Goal: Use online tool/utility: Use online tool/utility

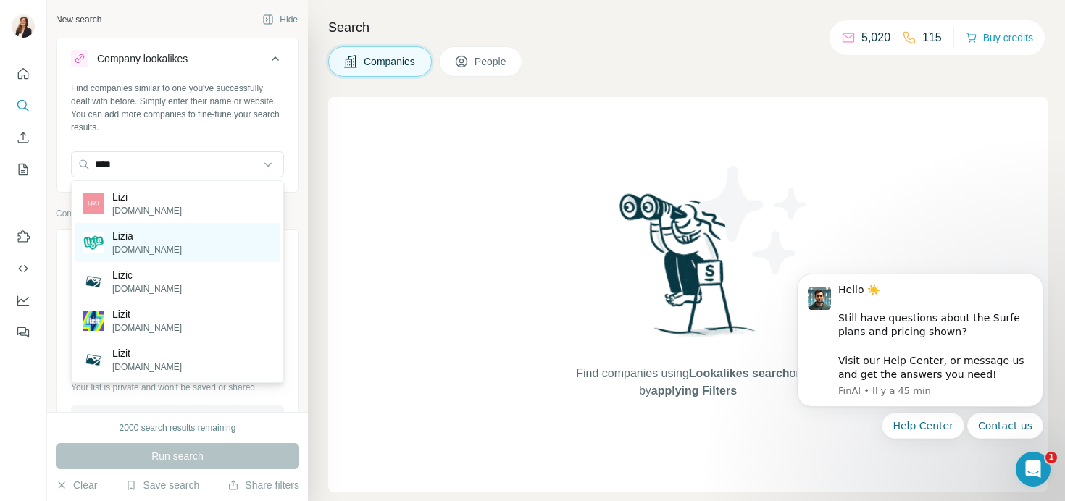
click at [133, 241] on p "Lizia" at bounding box center [147, 236] width 70 height 14
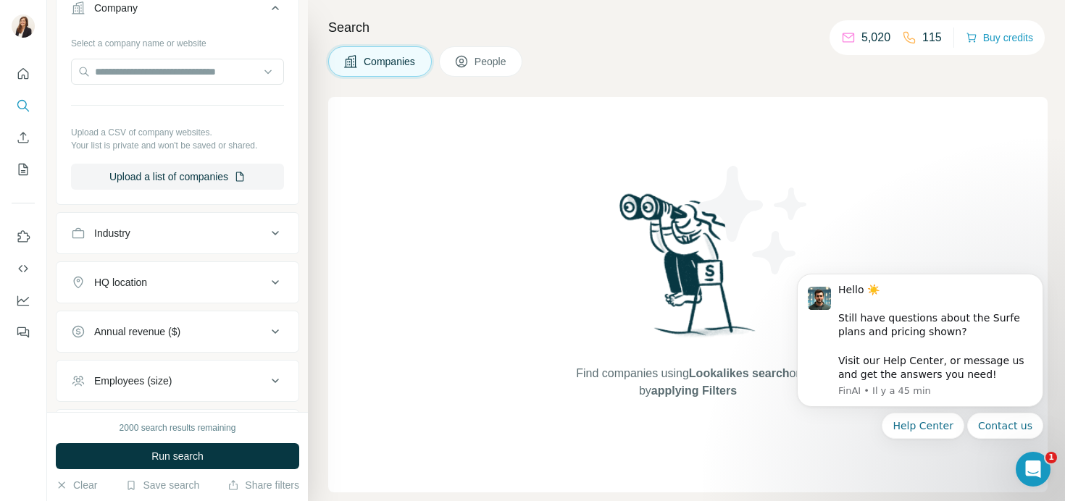
scroll to position [351, 0]
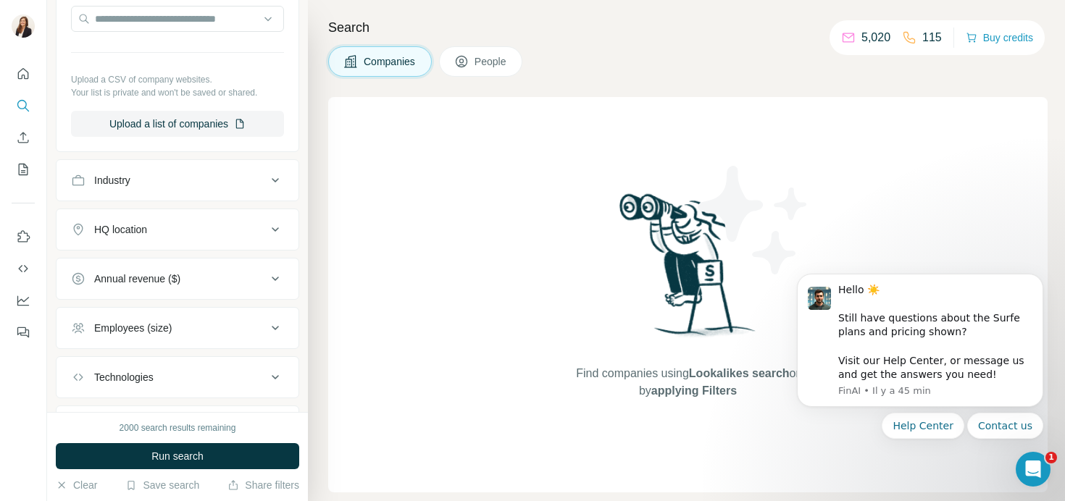
click at [146, 219] on button "HQ location" at bounding box center [177, 229] width 242 height 35
click at [132, 251] on button "HQ location" at bounding box center [177, 232] width 242 height 41
click at [129, 244] on button "HQ location" at bounding box center [177, 229] width 242 height 35
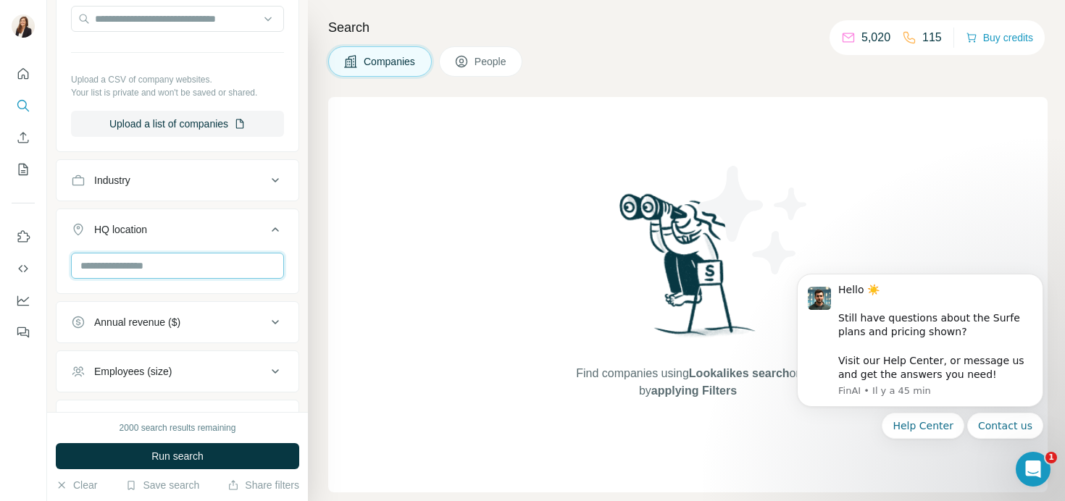
click at [118, 275] on input "text" at bounding box center [177, 266] width 213 height 26
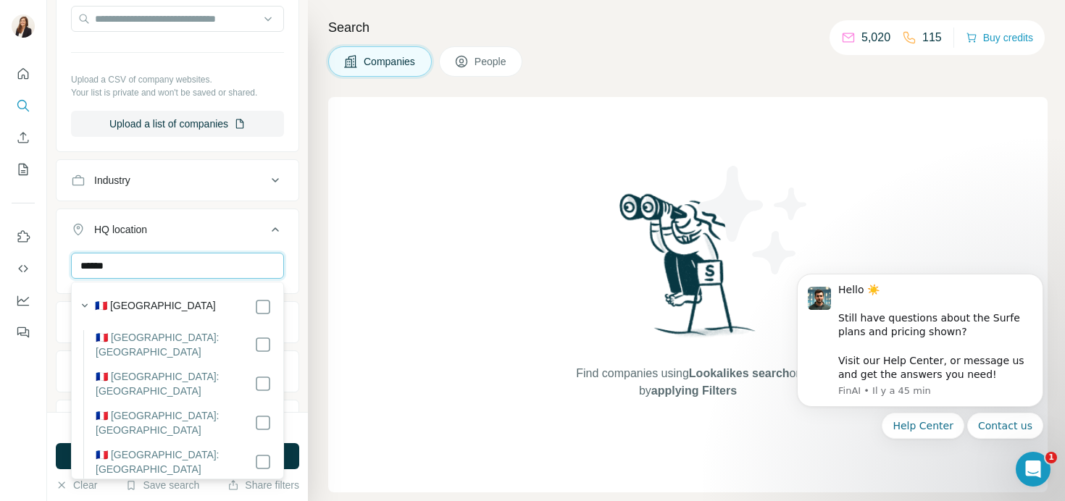
type input "******"
click at [126, 297] on div "🇫🇷 [GEOGRAPHIC_DATA]" at bounding box center [173, 306] width 197 height 20
click at [92, 304] on button "button" at bounding box center [85, 306] width 20 height 20
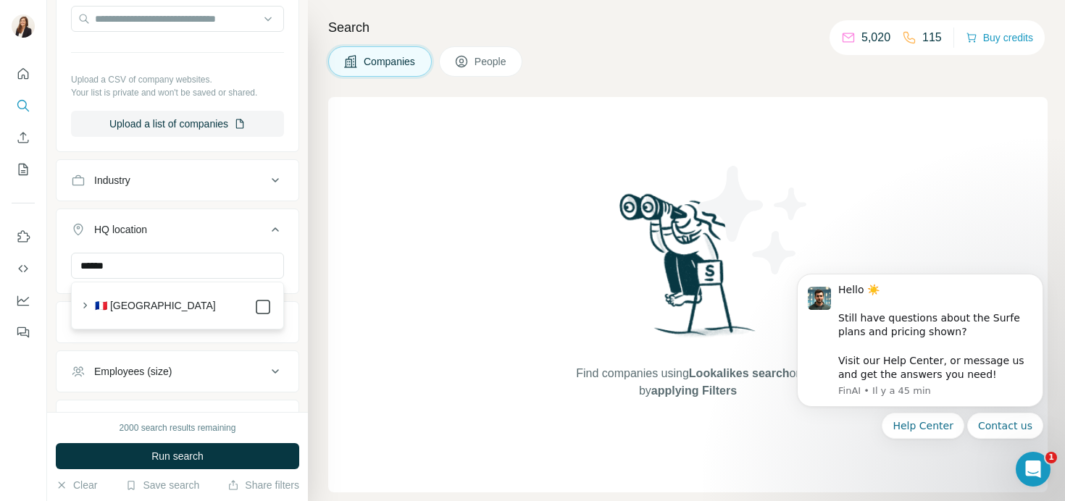
click at [261, 314] on icon at bounding box center [262, 306] width 17 height 17
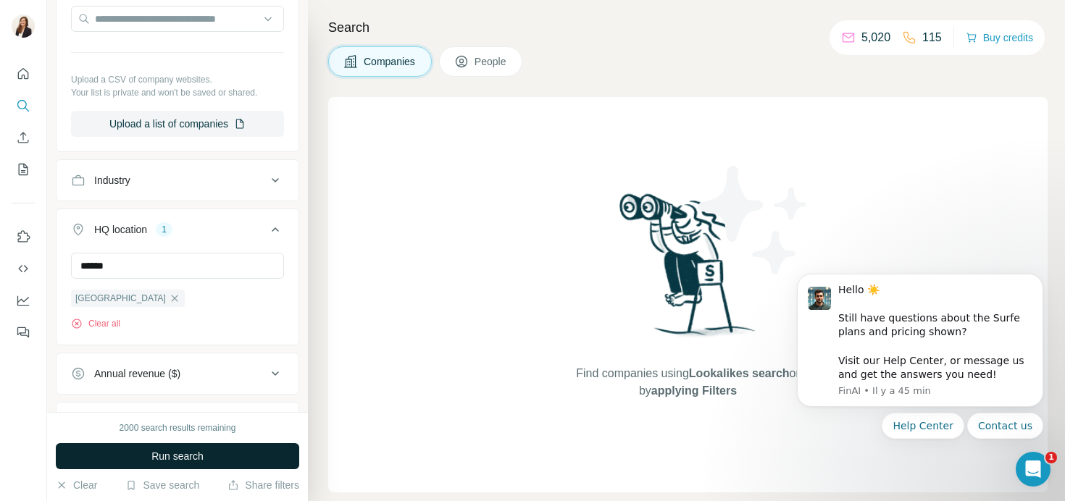
click at [183, 452] on span "Run search" at bounding box center [177, 456] width 52 height 14
